Goal: Check status: Check status

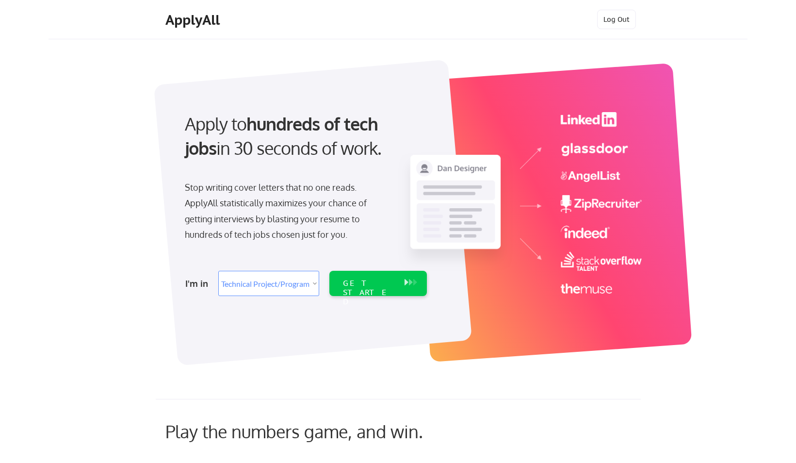
select select ""technical_project_program_mgmt""
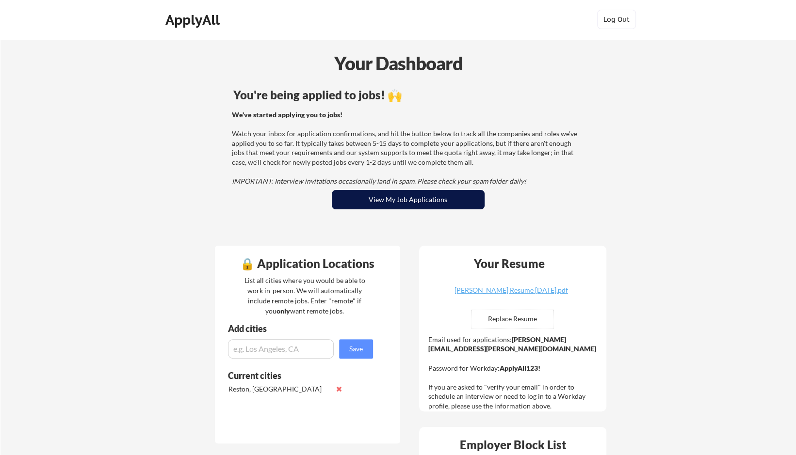
click at [425, 190] on button "View My Job Applications" at bounding box center [408, 199] width 153 height 19
click at [429, 201] on button "View My Job Applications" at bounding box center [408, 199] width 153 height 19
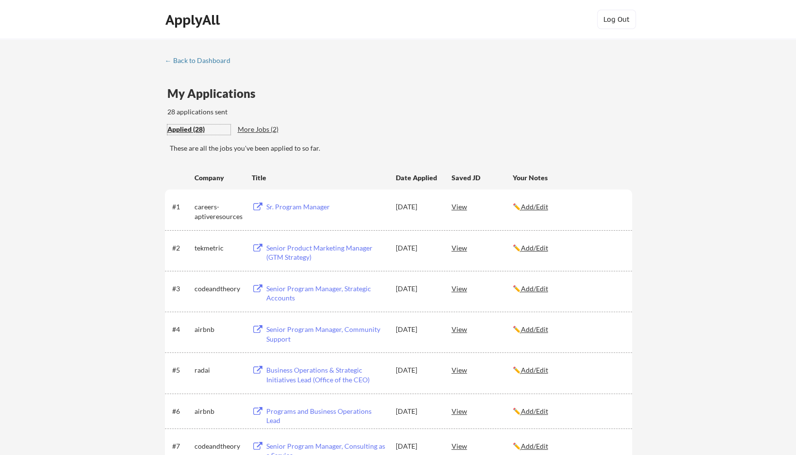
click at [197, 130] on div "Applied (28)" at bounding box center [198, 130] width 63 height 10
